Goal: Task Accomplishment & Management: Complete application form

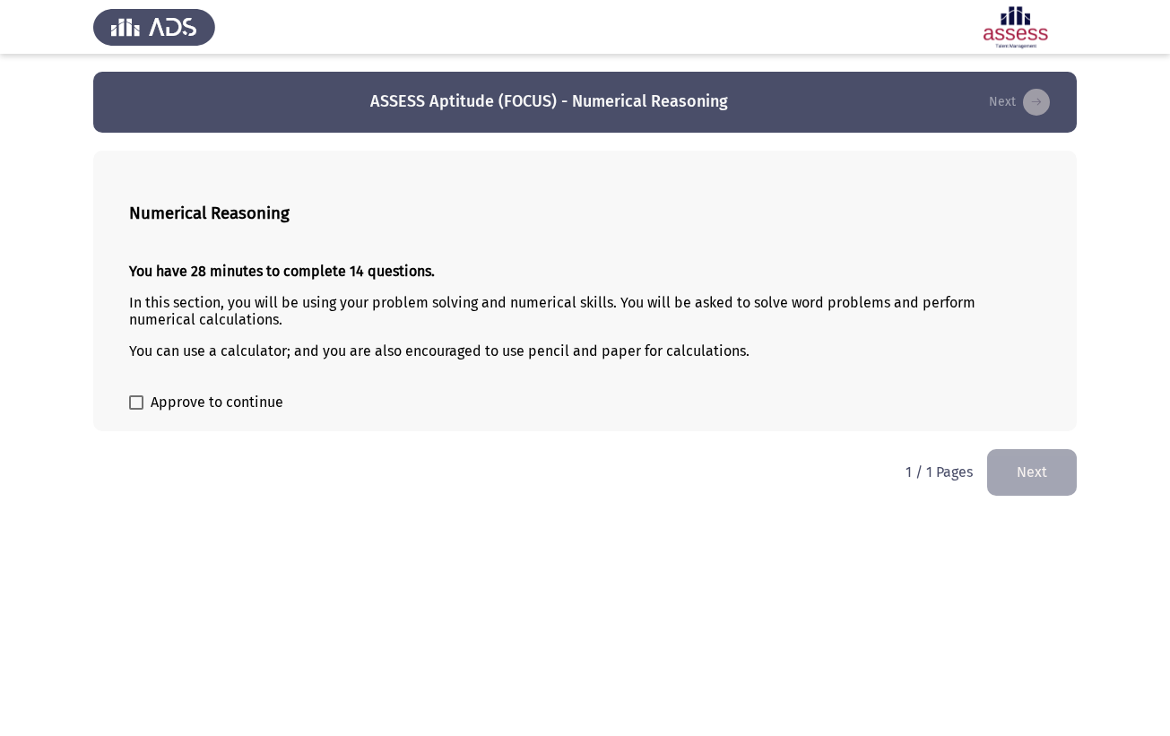
click at [246, 413] on span "Approve to continue" at bounding box center [217, 403] width 133 height 22
click at [136, 411] on input "Approve to continue" at bounding box center [135, 410] width 1 height 1
checkbox input "true"
click at [1027, 473] on button "Next" at bounding box center [1032, 472] width 90 height 46
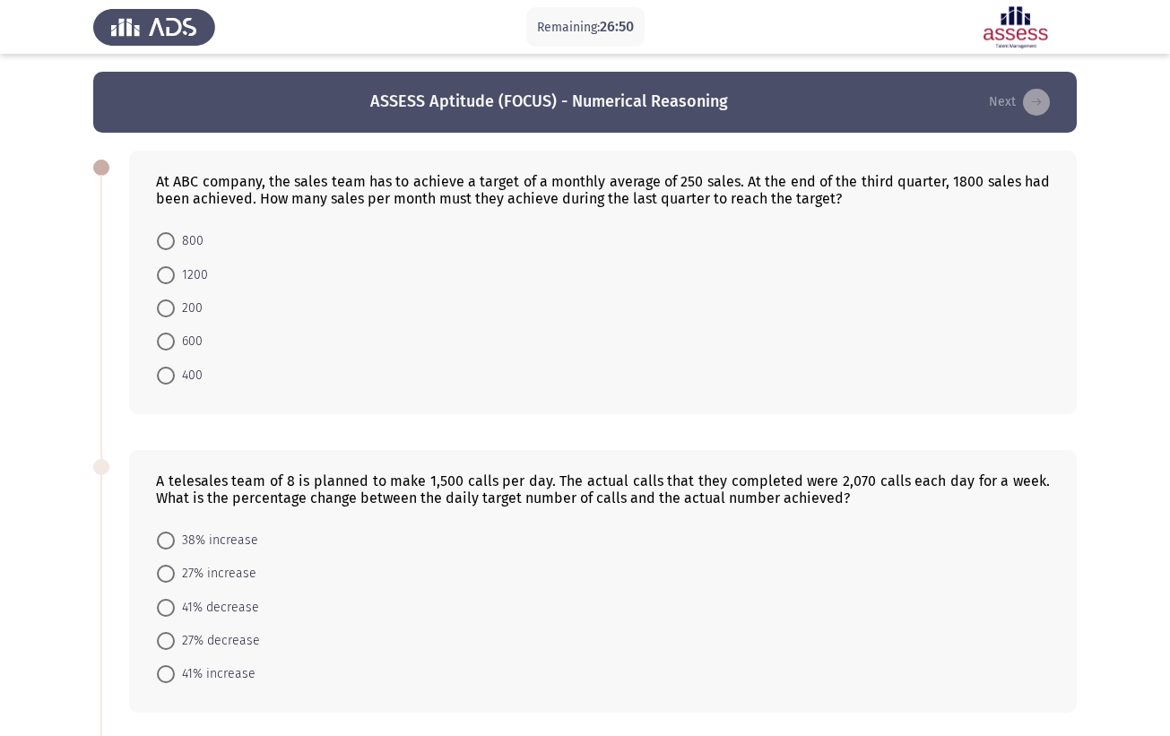
click at [173, 383] on span at bounding box center [166, 376] width 18 height 18
click at [173, 383] on input "400" at bounding box center [166, 376] width 18 height 18
radio input "true"
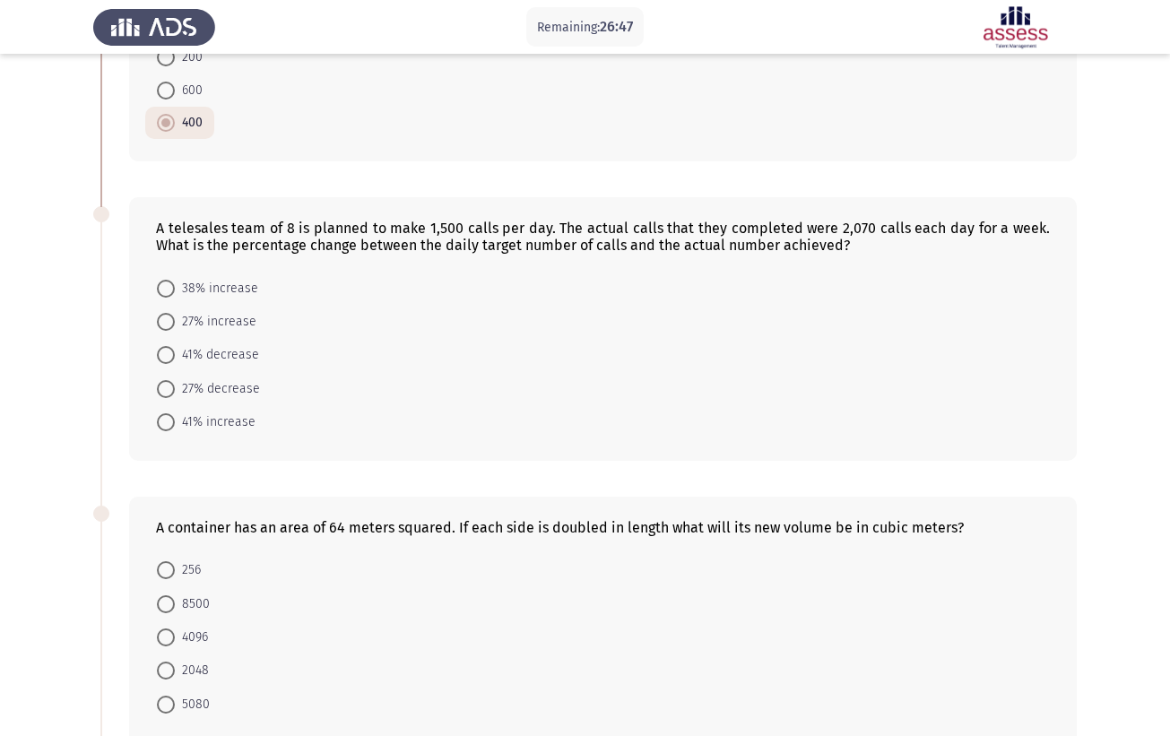
scroll to position [255, 0]
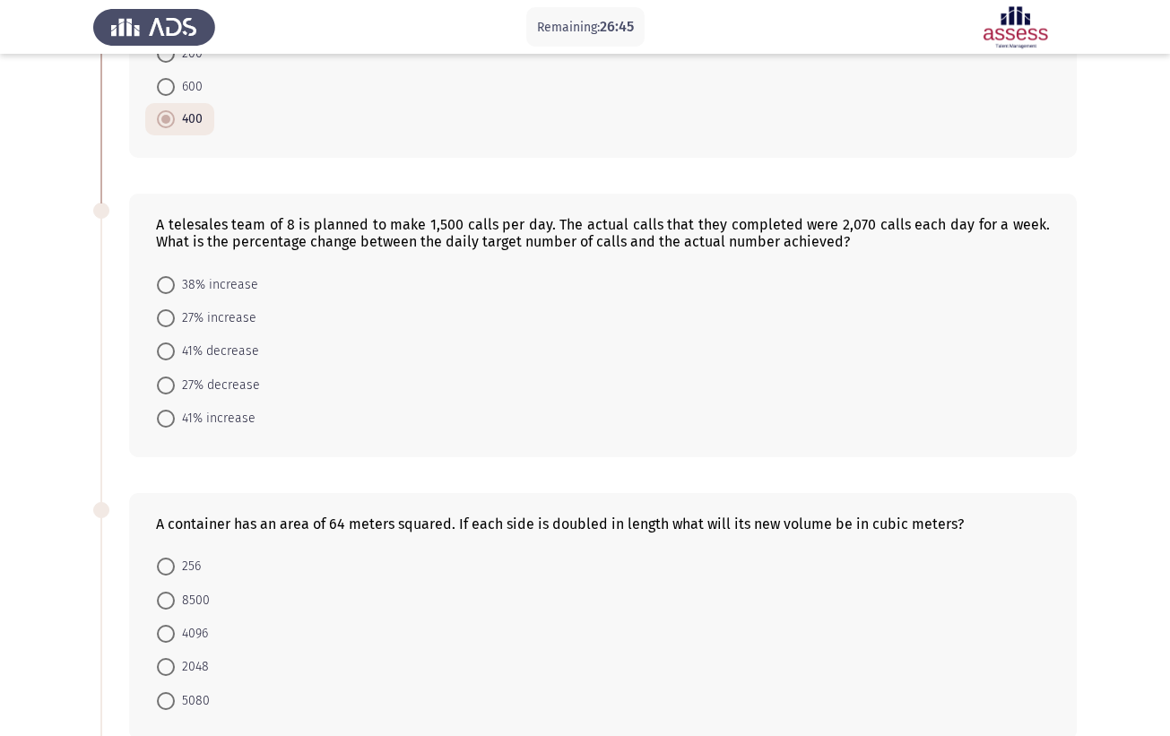
click at [169, 285] on span at bounding box center [166, 285] width 18 height 18
click at [169, 285] on input "38% increase" at bounding box center [166, 285] width 18 height 18
radio input "true"
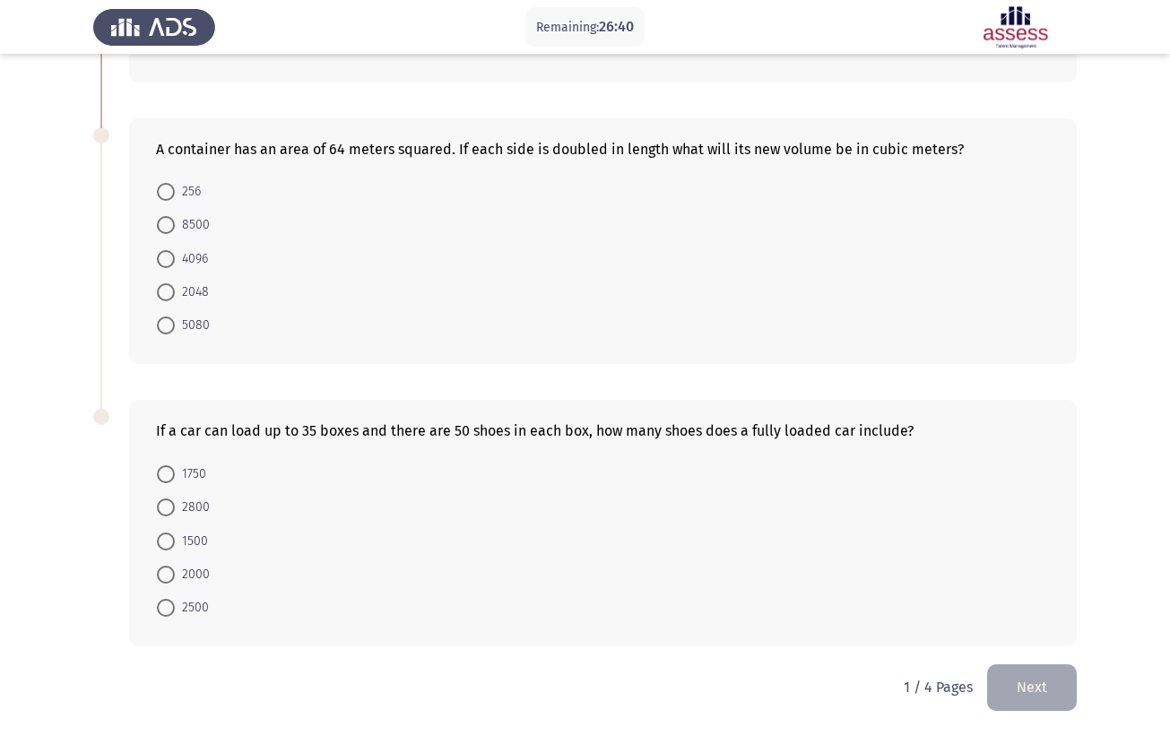
scroll to position [631, 0]
drag, startPoint x: 156, startPoint y: 149, endPoint x: 429, endPoint y: 544, distance: 480.3
click at [429, 544] on div "At ABC company, the sales team has to achieve a target of a monthly average of …" at bounding box center [585, 84] width 984 height 1160
click at [295, 152] on div "A container has an area of 64 meters squared. If each side is doubled in length…" at bounding box center [603, 149] width 894 height 17
click at [167, 258] on span at bounding box center [166, 259] width 18 height 18
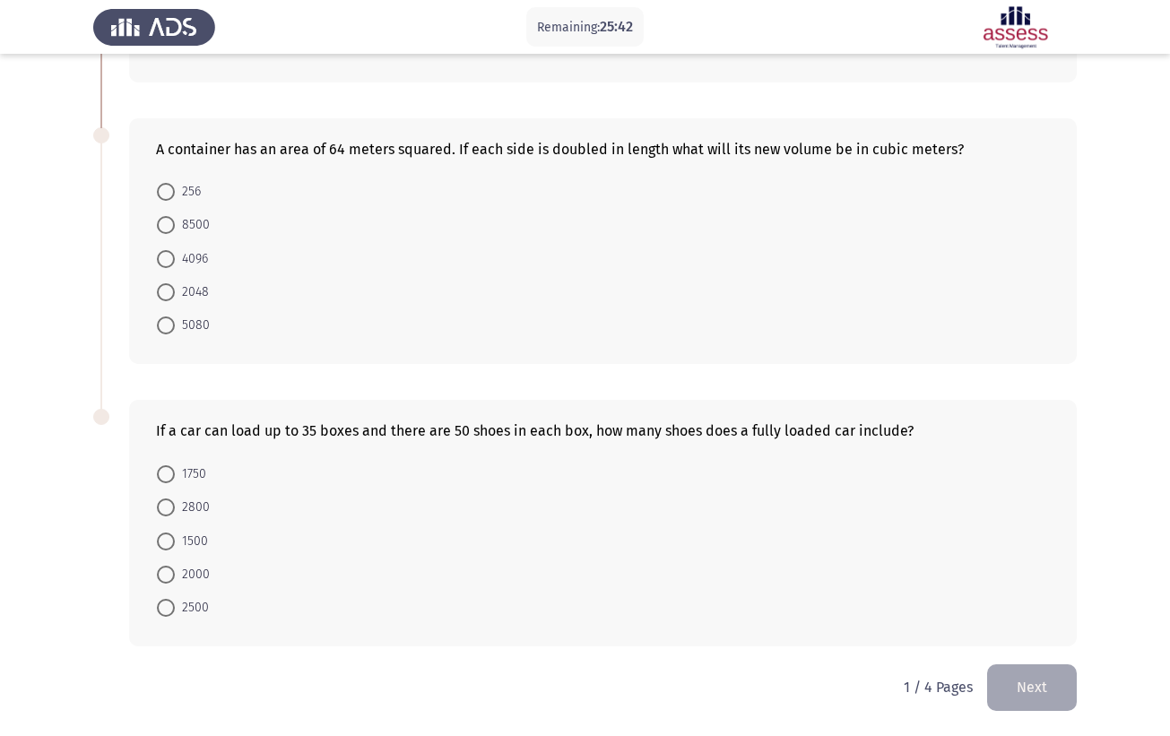
click at [167, 258] on input "4096" at bounding box center [166, 259] width 18 height 18
radio input "true"
click at [171, 473] on span at bounding box center [166, 474] width 18 height 18
click at [171, 473] on input "1750" at bounding box center [166, 474] width 18 height 18
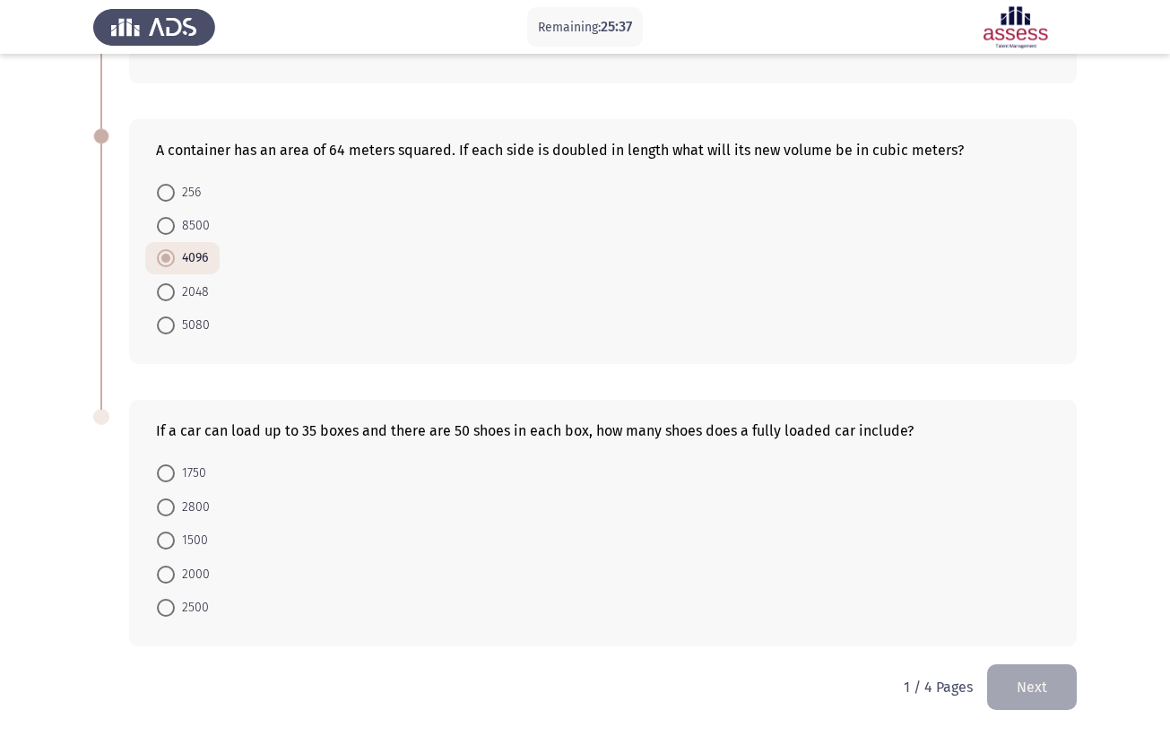
radio input "true"
click at [1025, 682] on button "Next" at bounding box center [1032, 688] width 90 height 46
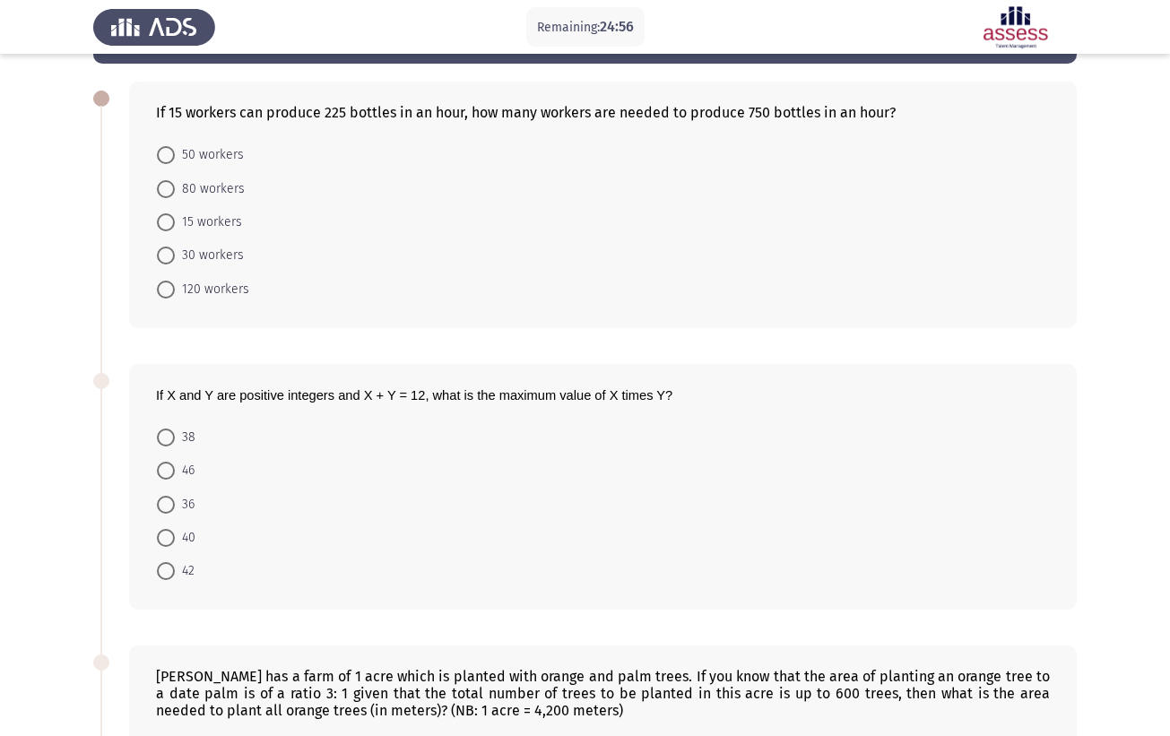
scroll to position [99, 0]
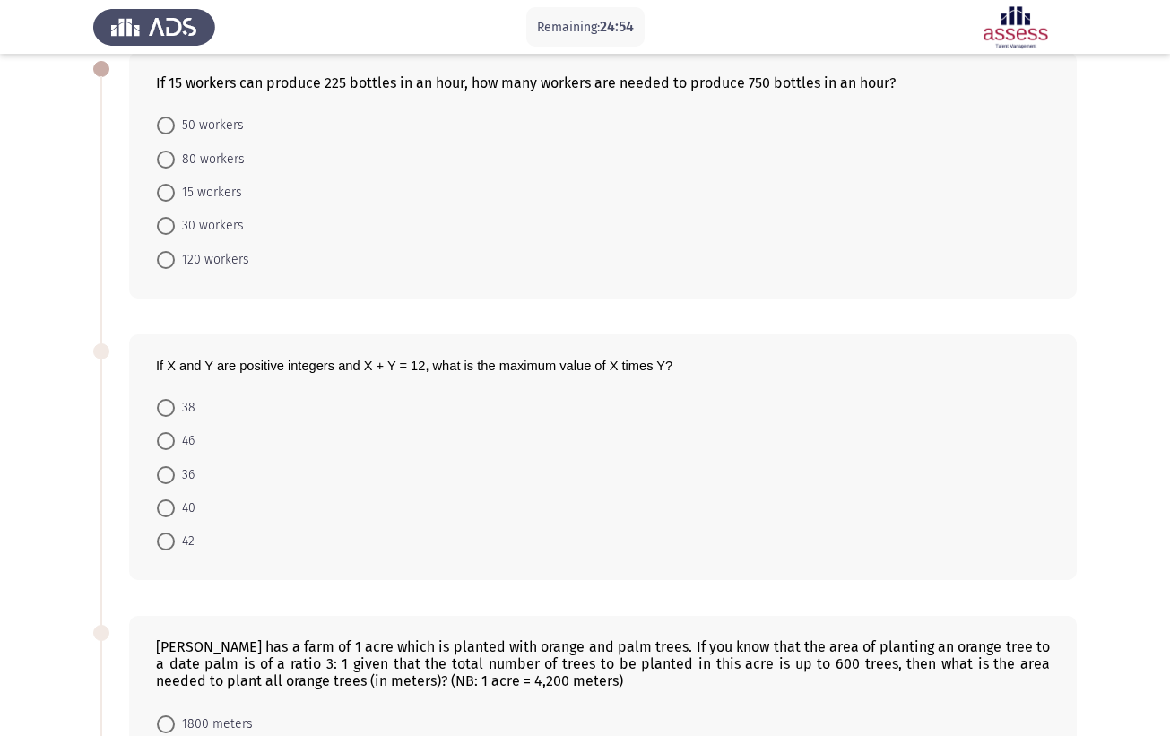
click at [161, 125] on span at bounding box center [166, 126] width 18 height 18
click at [161, 125] on input "50 workers" at bounding box center [166, 126] width 18 height 18
radio input "true"
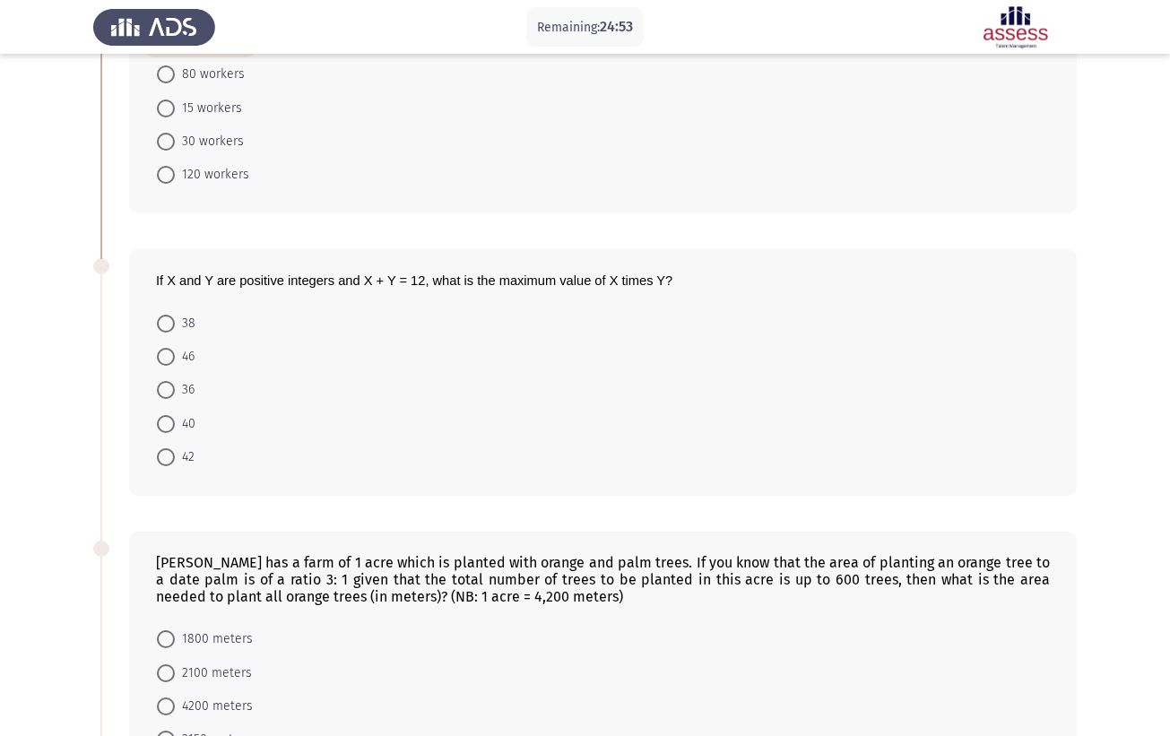
scroll to position [195, 0]
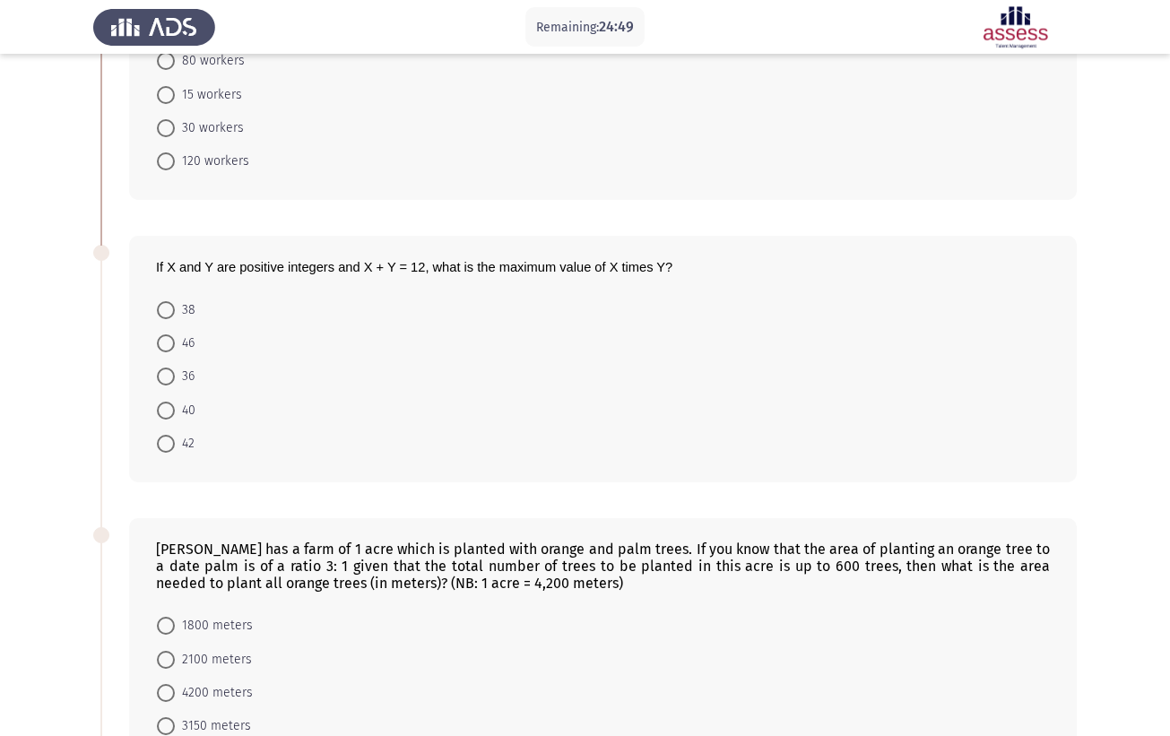
click at [167, 381] on span at bounding box center [166, 377] width 18 height 18
click at [167, 381] on input "36" at bounding box center [166, 377] width 18 height 18
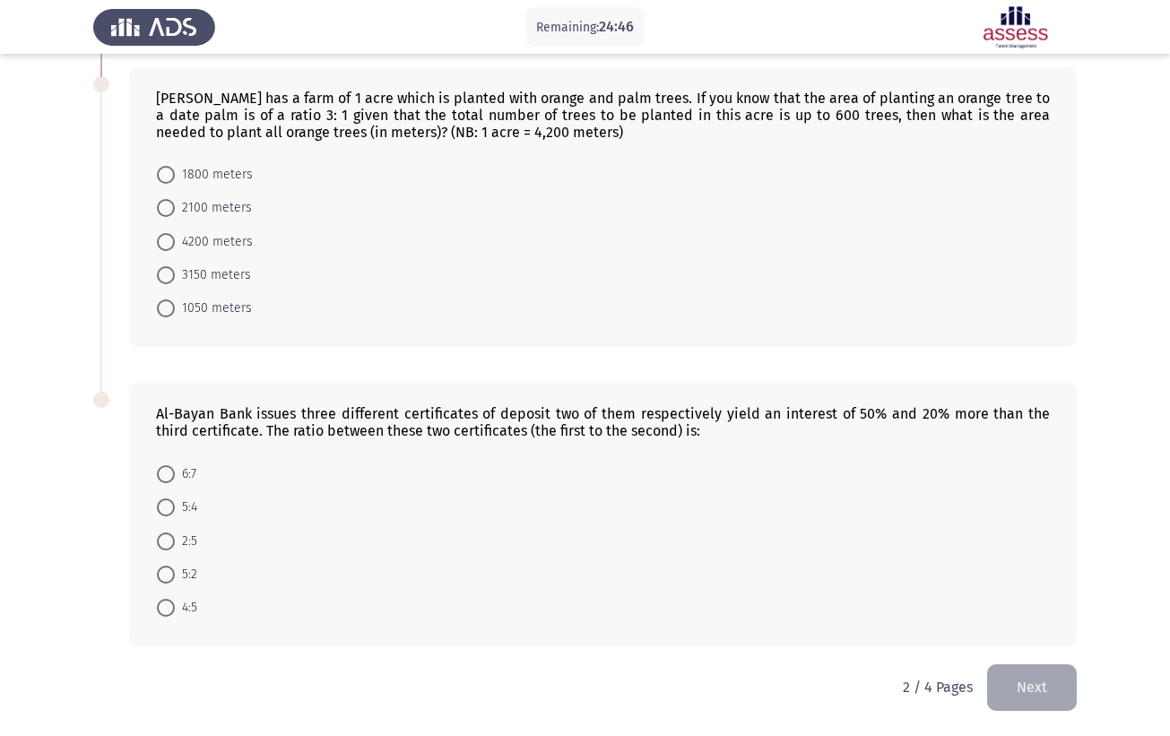
scroll to position [648, 0]
click at [169, 278] on span at bounding box center [166, 275] width 18 height 18
click at [169, 278] on input "3150 meters" at bounding box center [166, 275] width 18 height 18
radio input "true"
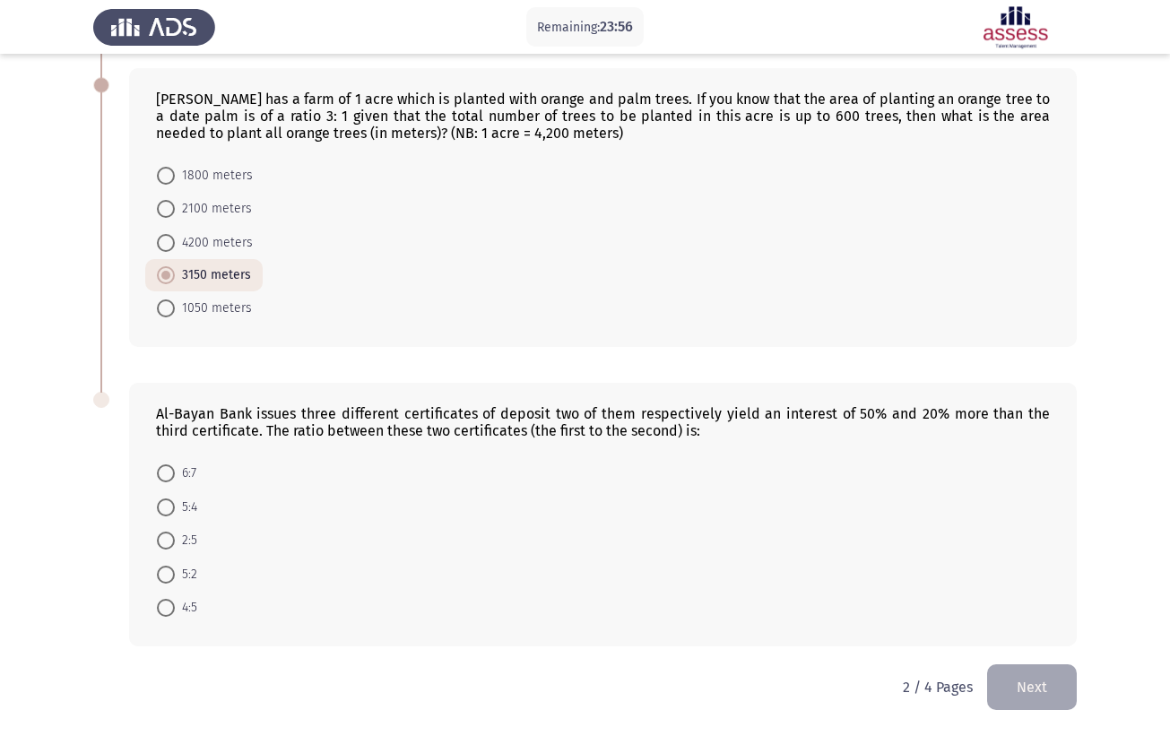
click at [169, 512] on span at bounding box center [166, 508] width 18 height 18
click at [169, 512] on input "5:4" at bounding box center [166, 508] width 18 height 18
radio input "true"
click at [1053, 691] on button "Next" at bounding box center [1032, 688] width 90 height 46
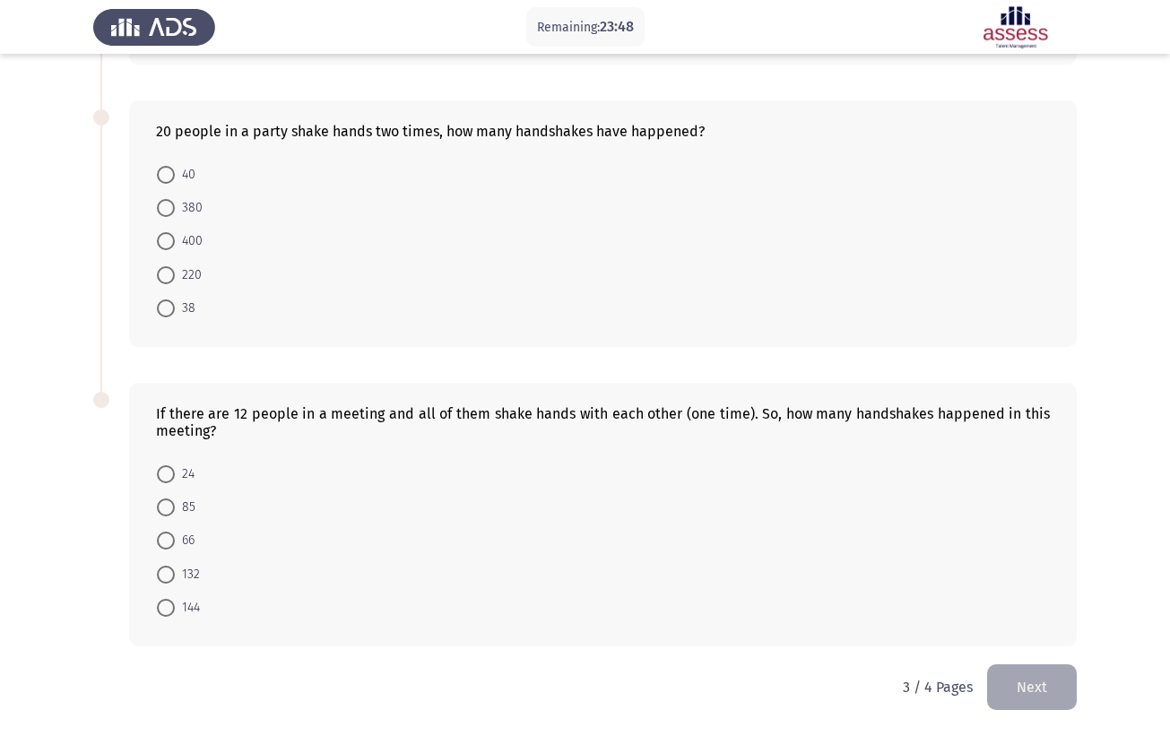
scroll to position [634, 0]
